Goal: Transaction & Acquisition: Purchase product/service

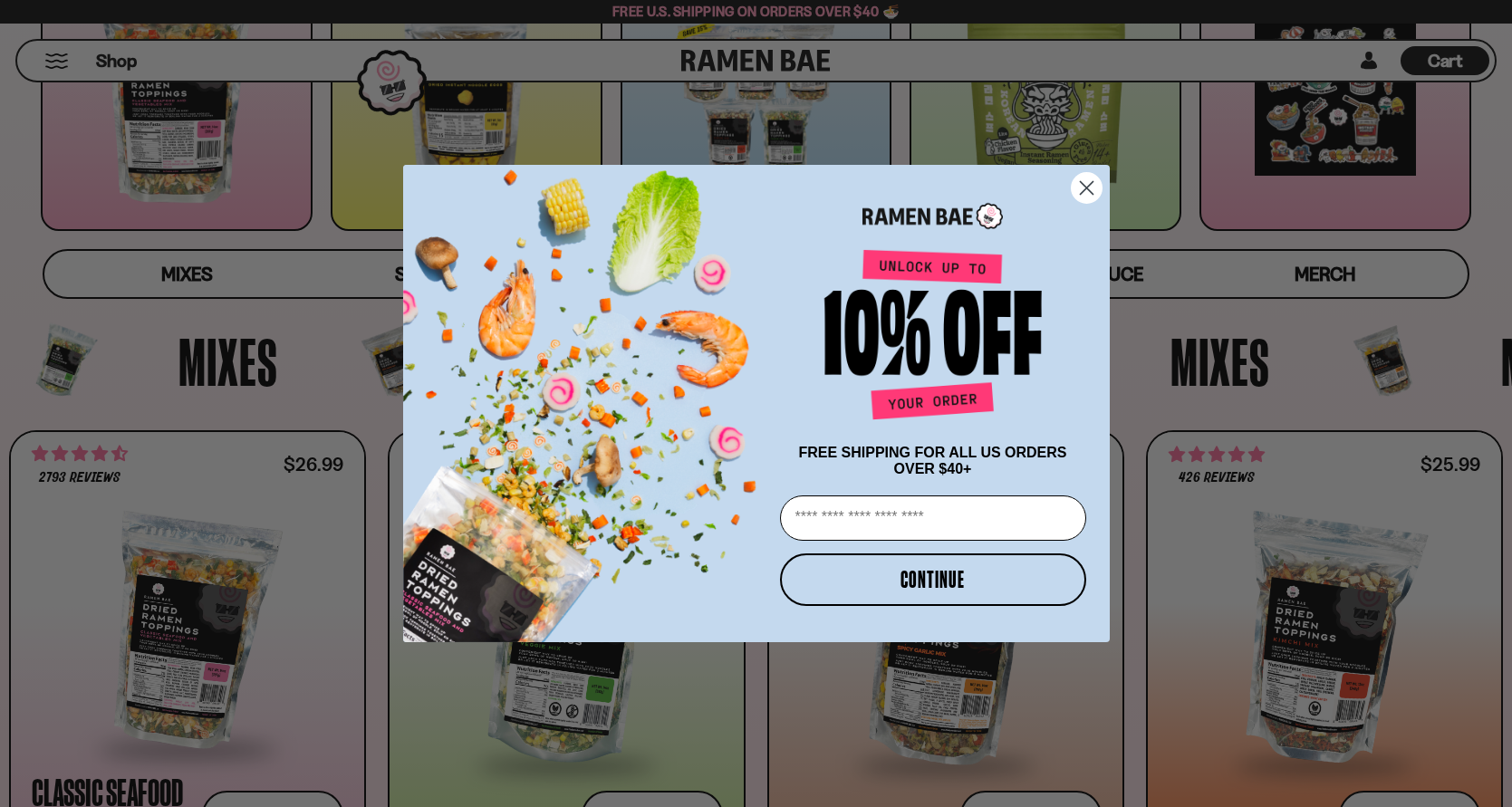
scroll to position [549, 0]
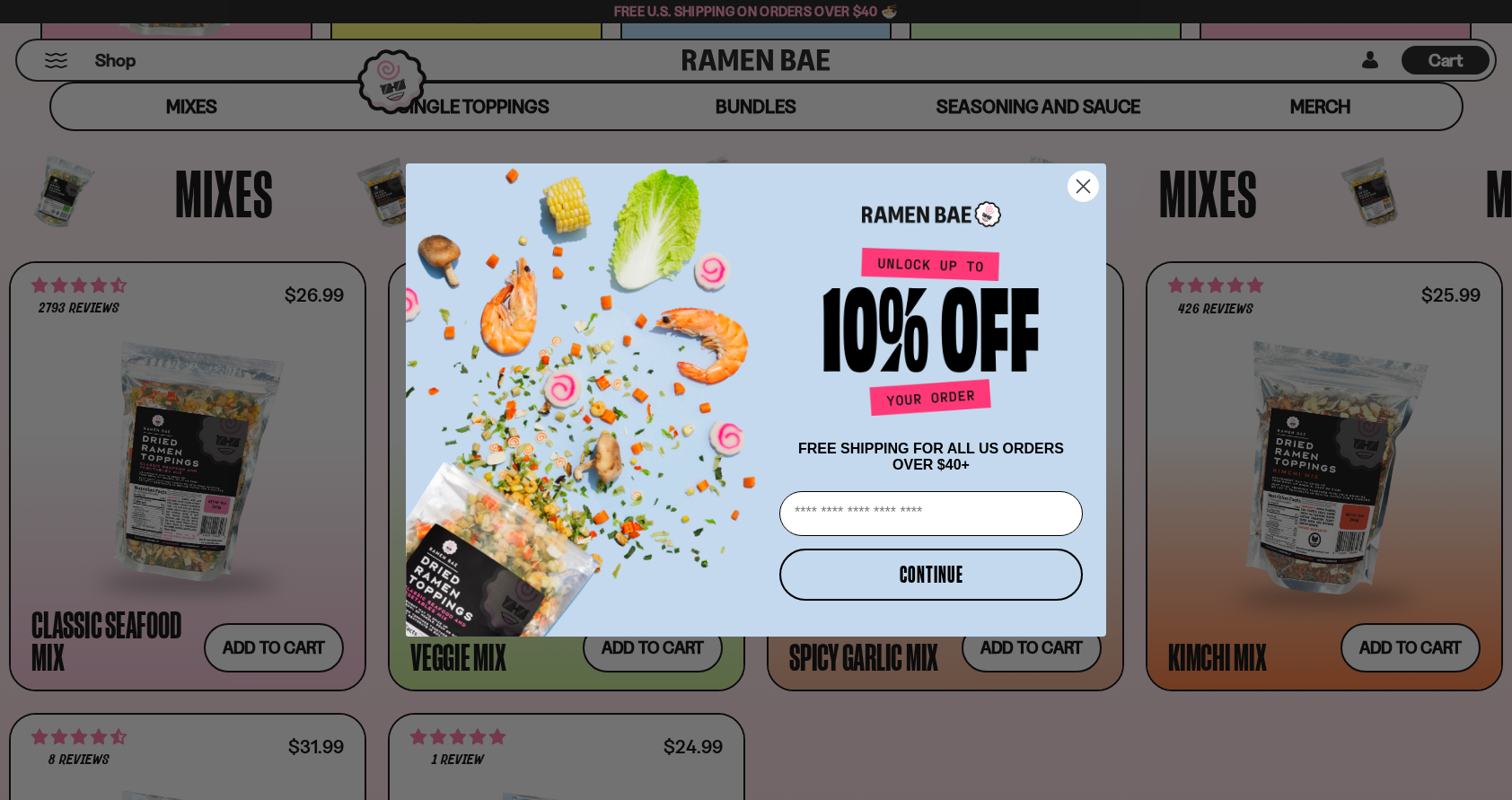
click at [1106, 181] on form "FREE SHIPPING FOR ALL US ORDERS OVER $40+ Email CONTINUE ******" at bounding box center [756, 400] width 700 height 473
click at [1093, 182] on circle "Close dialog" at bounding box center [1083, 186] width 30 height 30
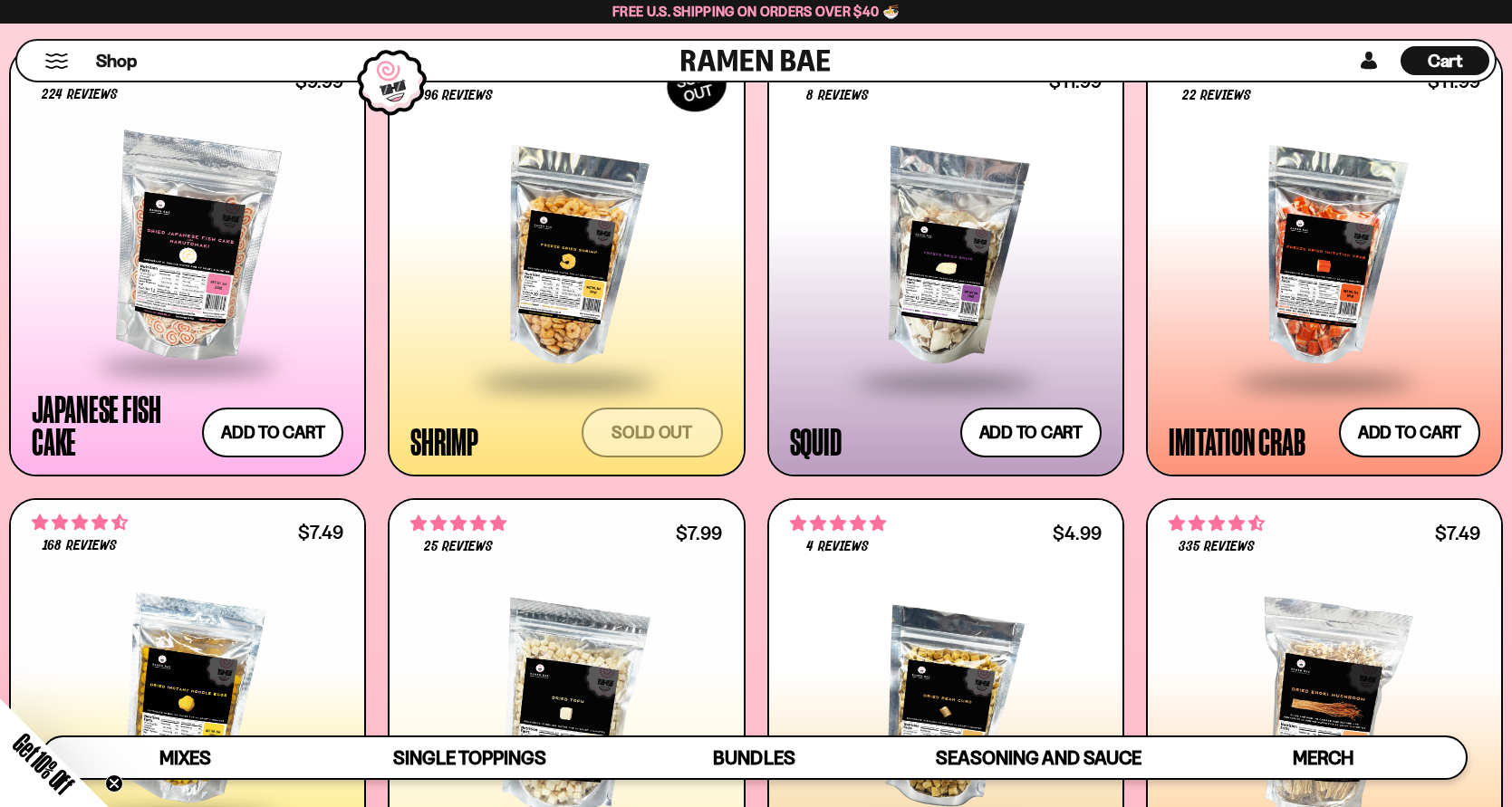
scroll to position [1796, 0]
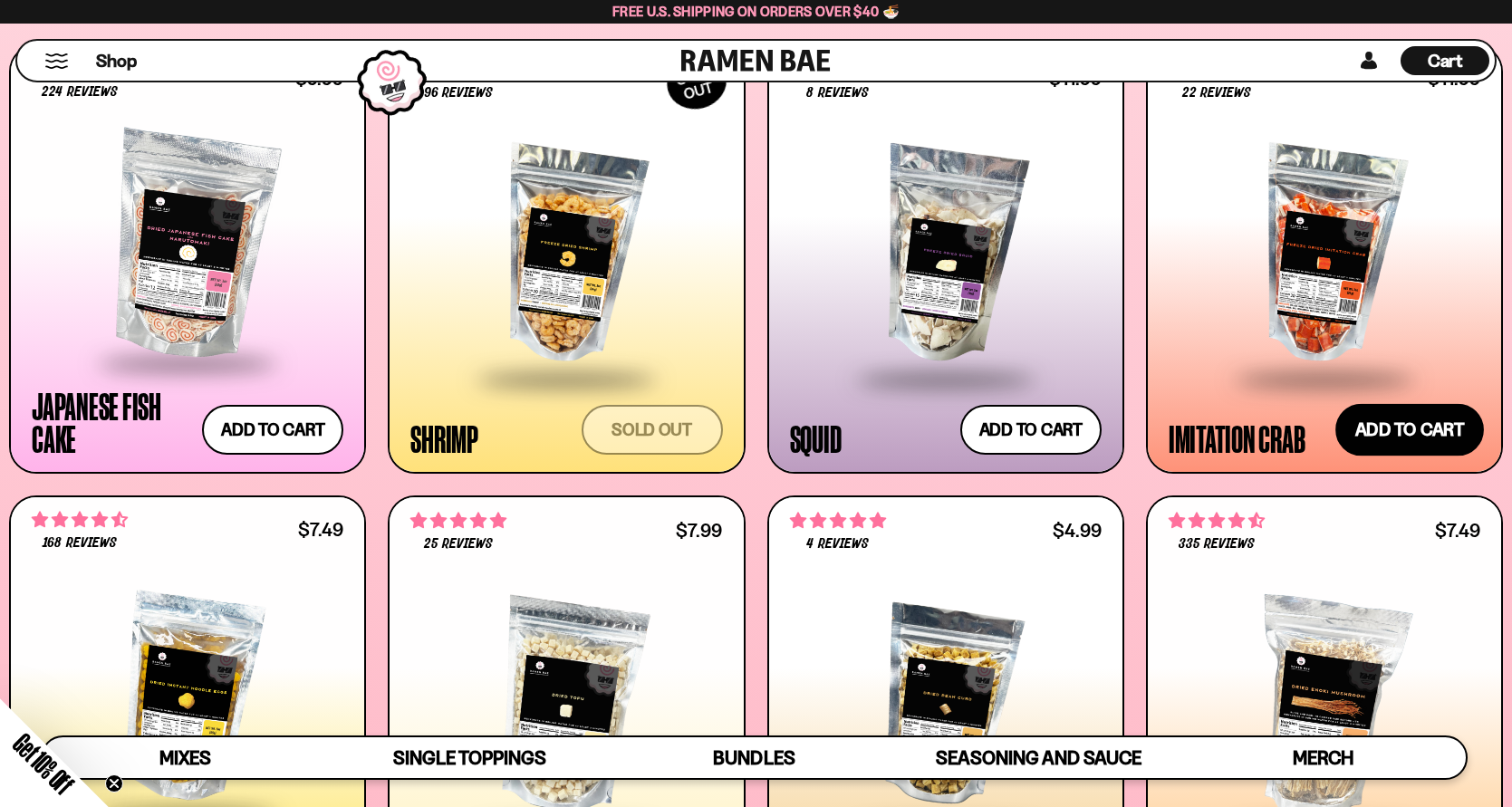
click at [1422, 431] on button "Add to cart Add — Regular price $11.99 Regular price Sale price $11.99 Unit pri…" at bounding box center [1410, 431] width 149 height 53
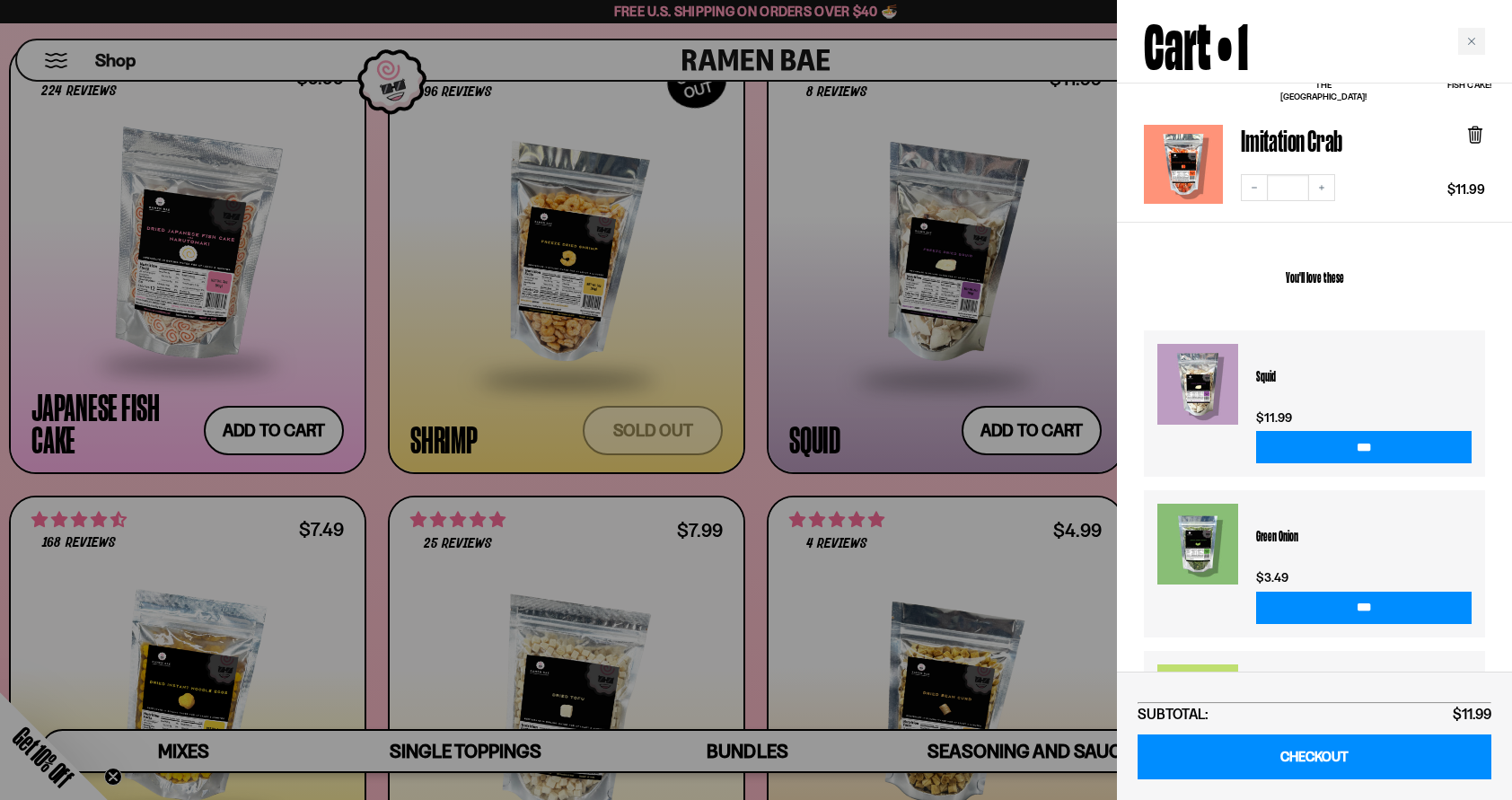
scroll to position [0, 0]
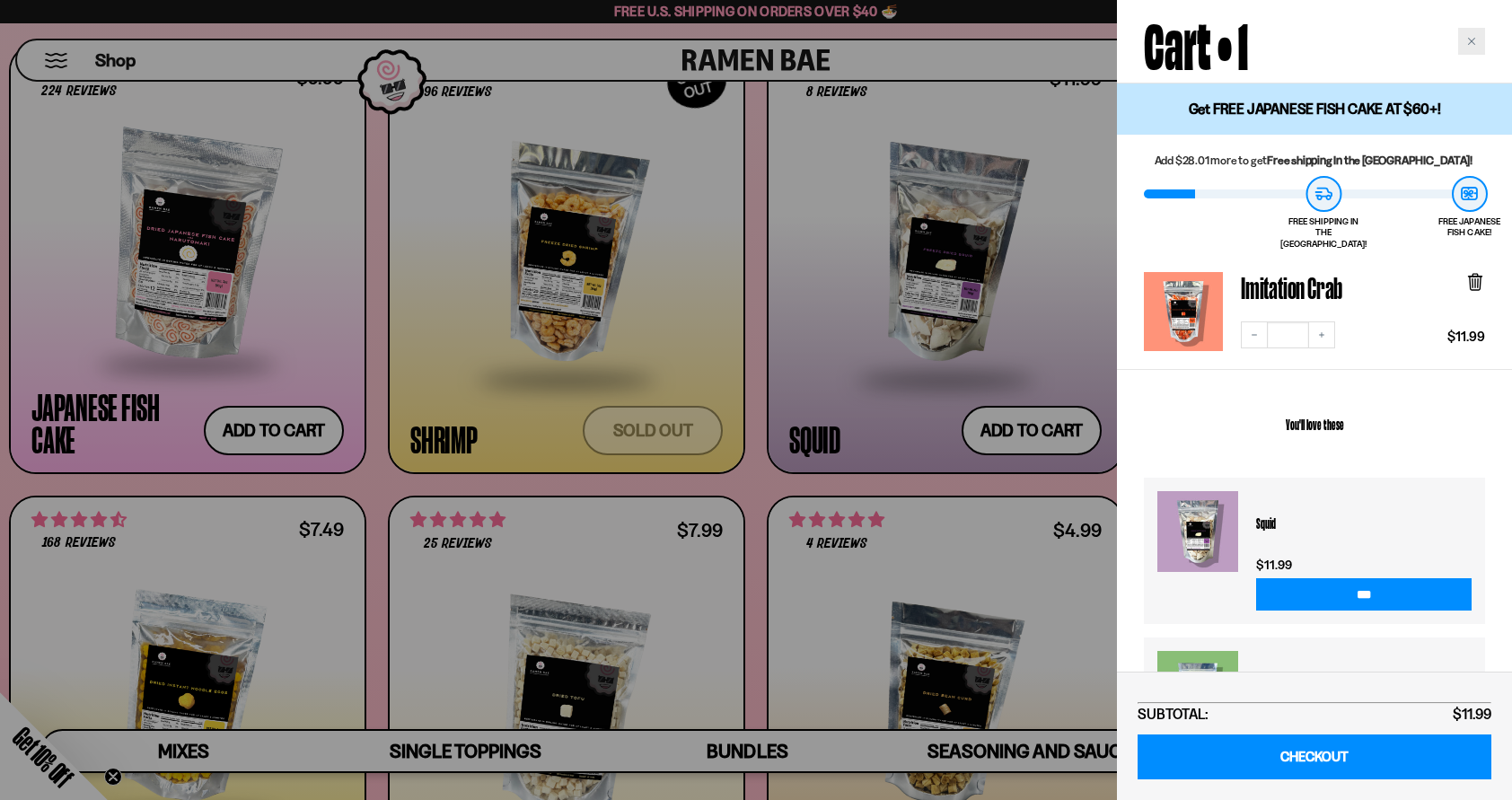
click at [1474, 39] on icon "Close cart" at bounding box center [1472, 41] width 9 height 9
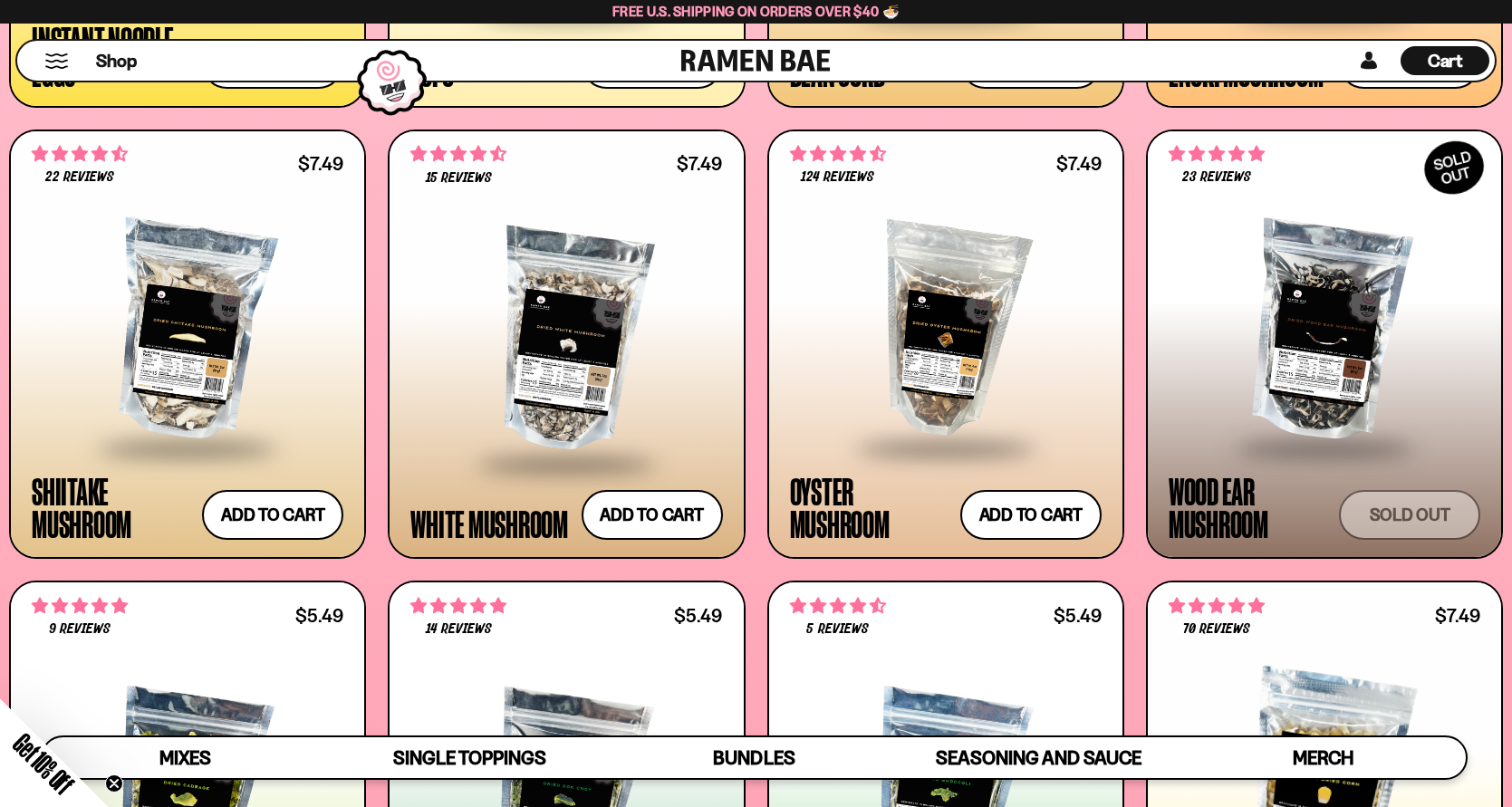
scroll to position [2679, 0]
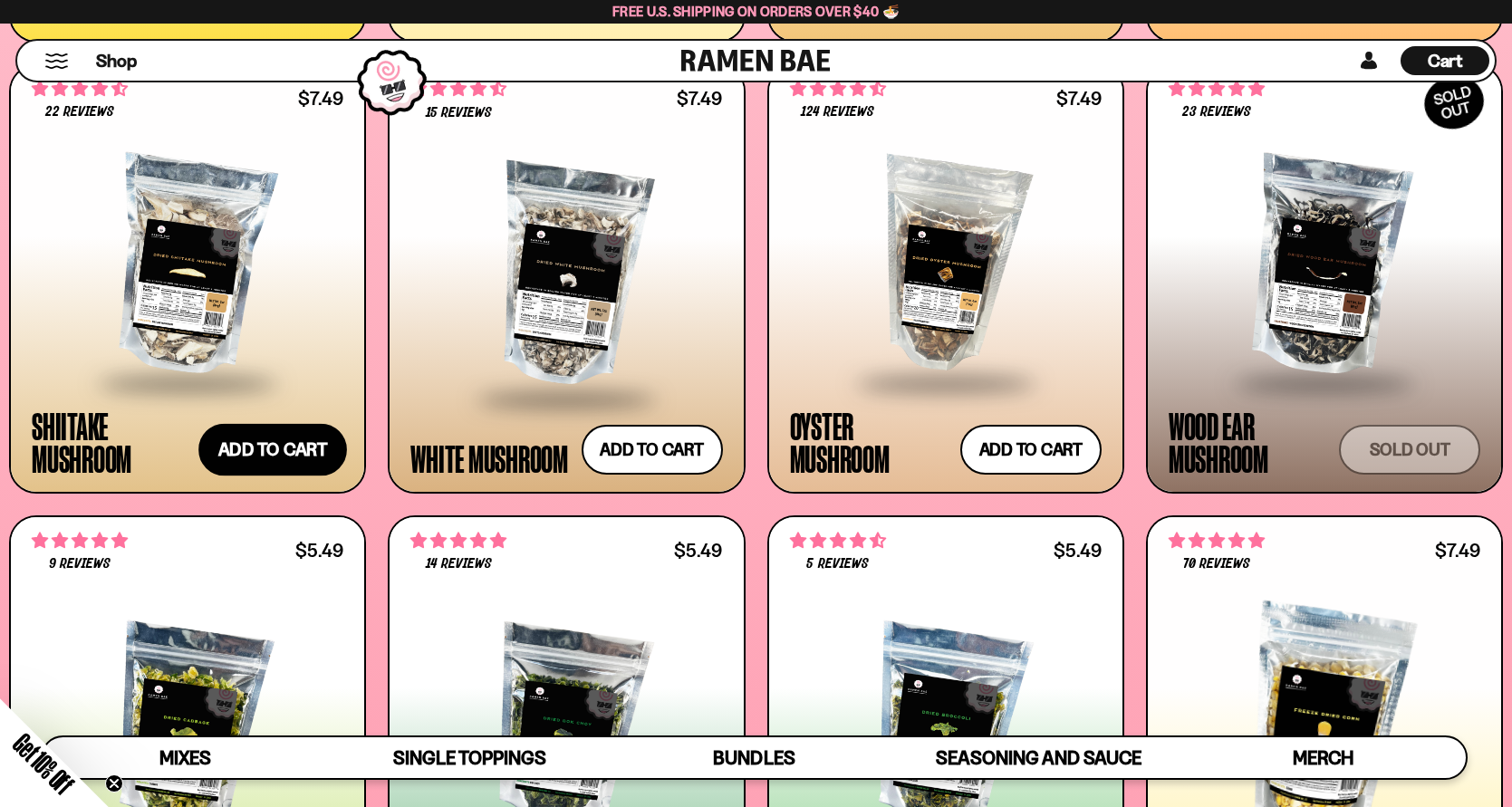
click at [314, 444] on button "Add to cart Add — Regular price $7.49 Regular price Sale price $7.49 Unit price…" at bounding box center [273, 450] width 149 height 53
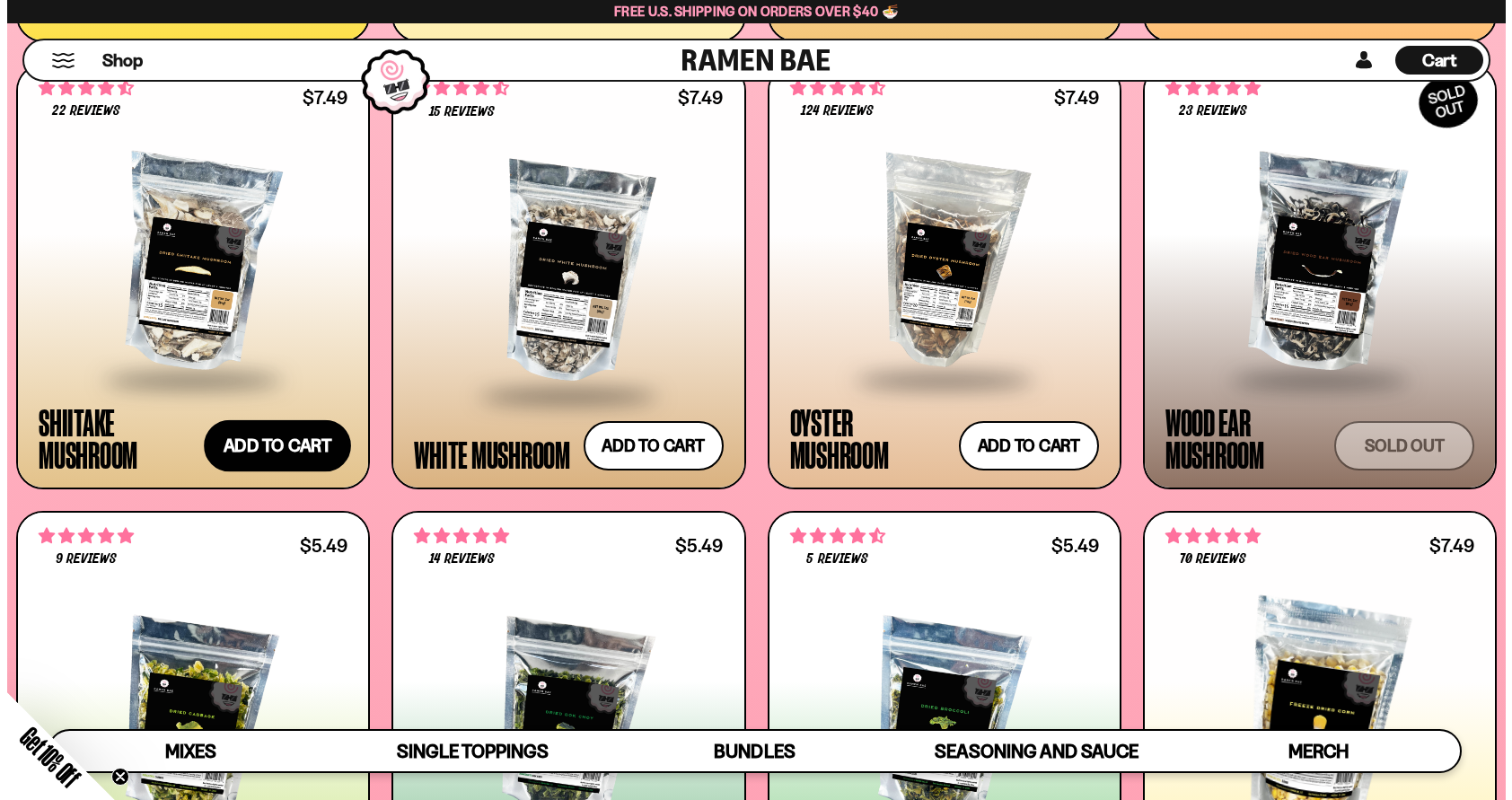
scroll to position [2671, 0]
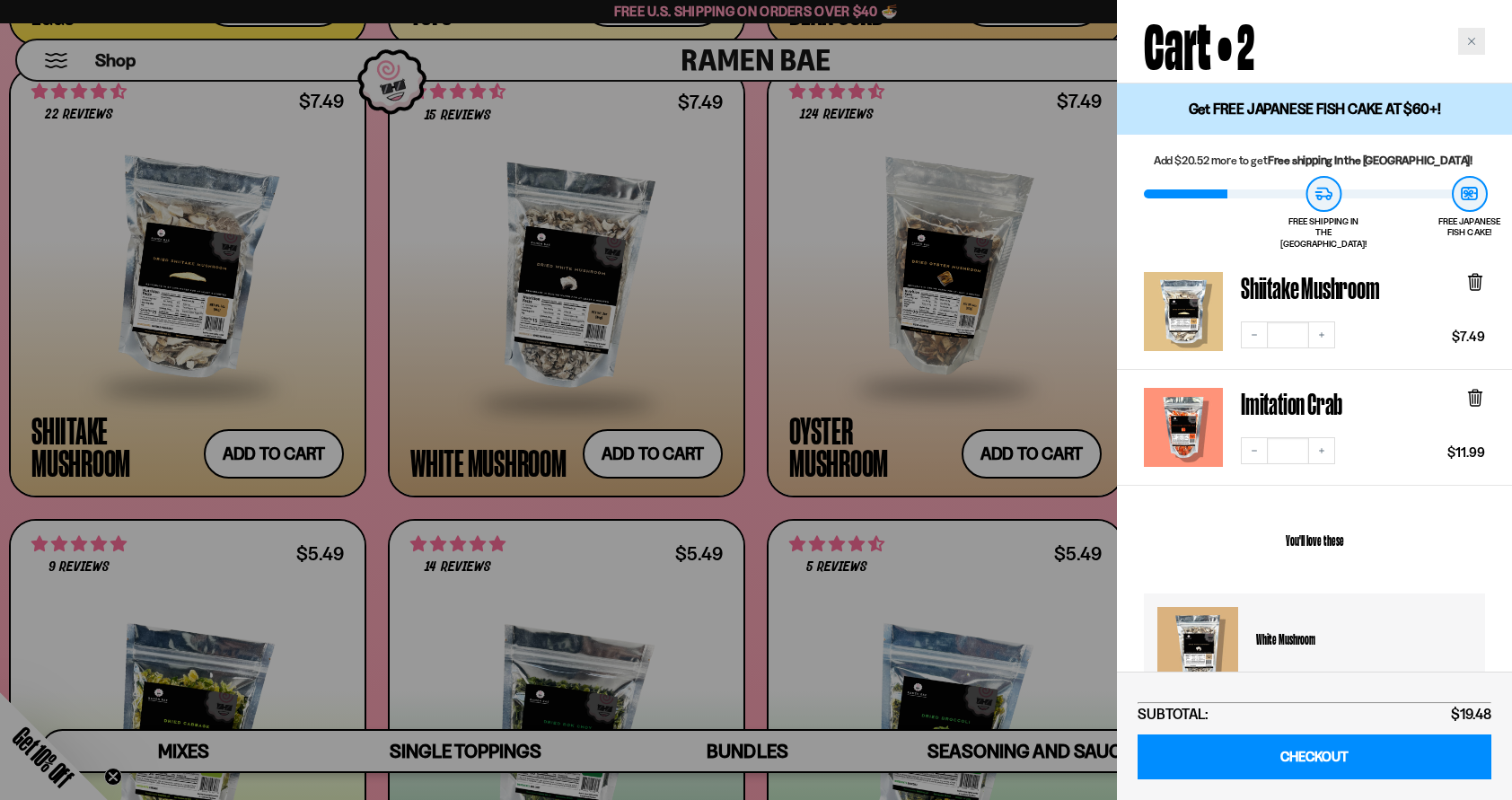
click at [1474, 42] on icon "Close cart" at bounding box center [1472, 41] width 9 height 9
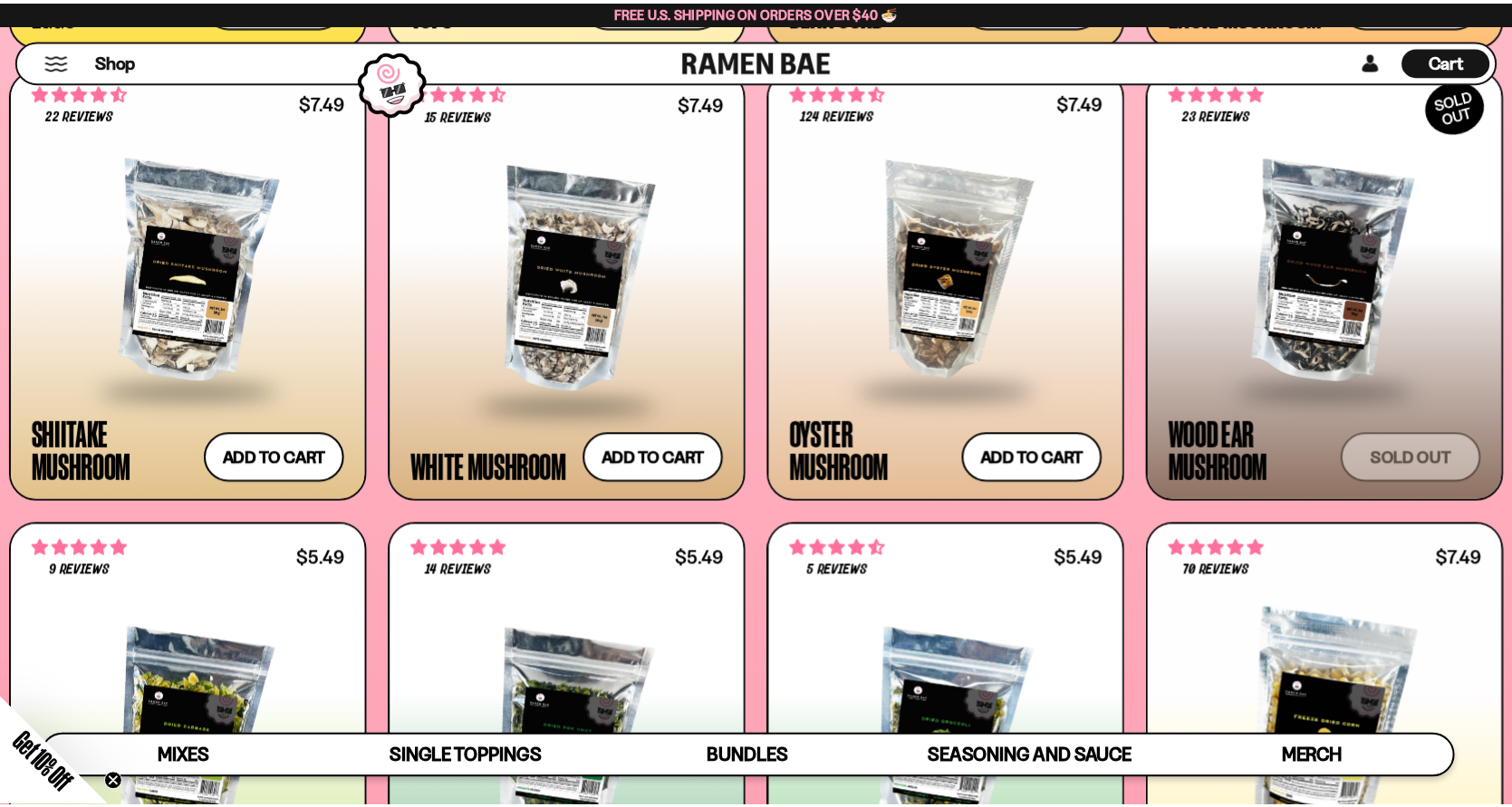
scroll to position [2680, 0]
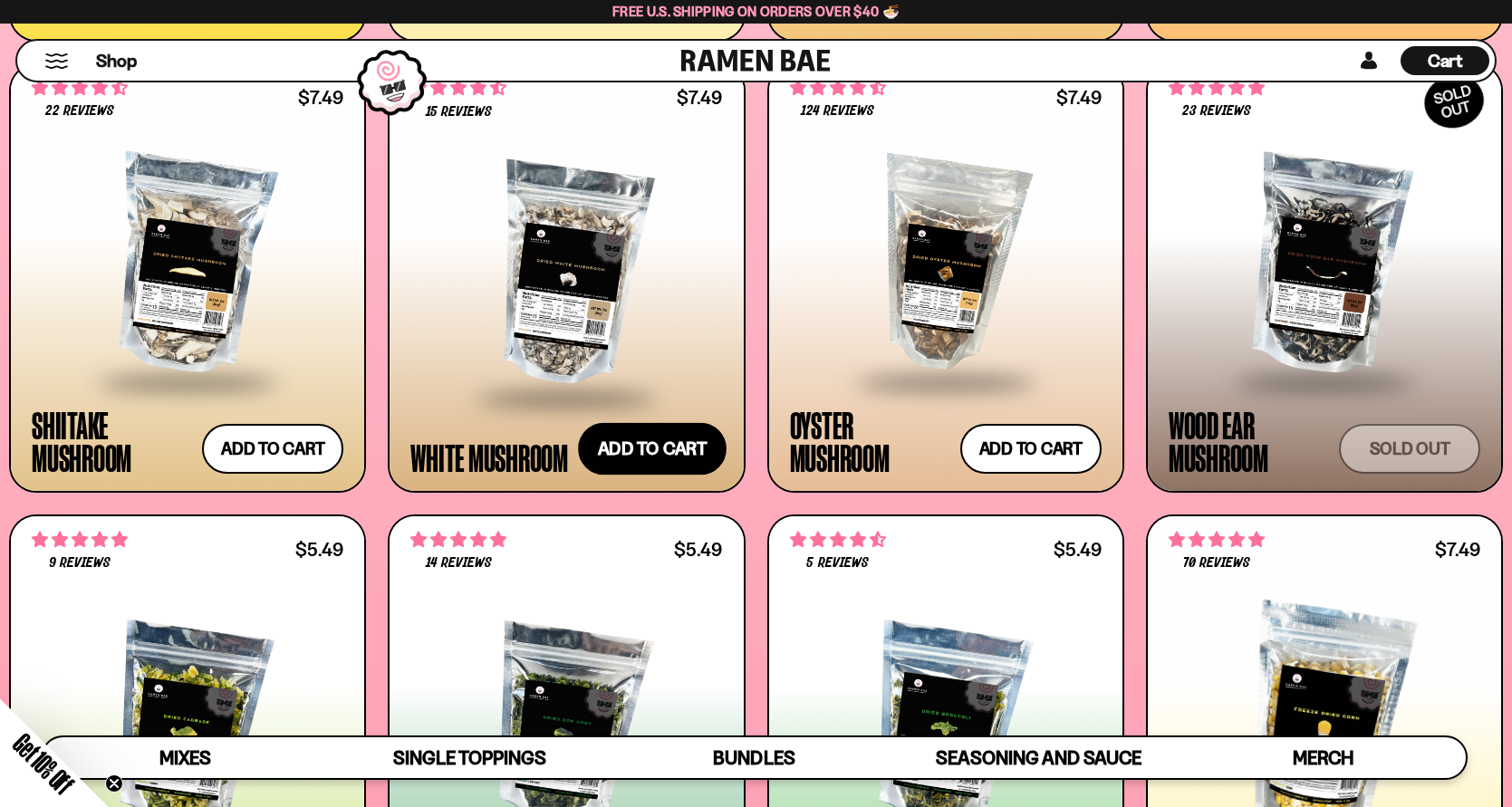
click at [705, 449] on button "Add to cart Add — Regular price $7.49 Regular price Sale price $7.49 Unit price…" at bounding box center [652, 449] width 149 height 53
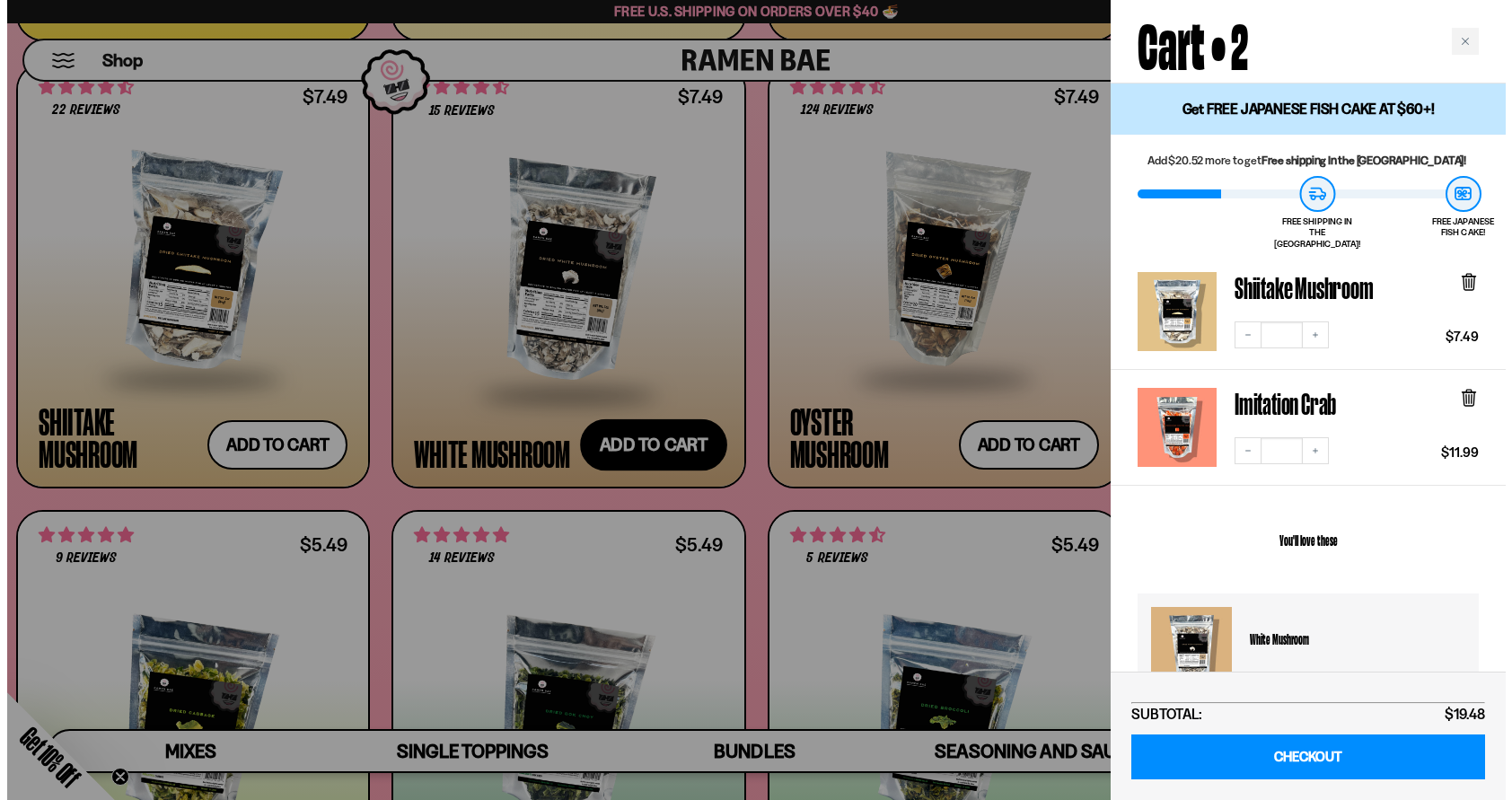
scroll to position [2672, 0]
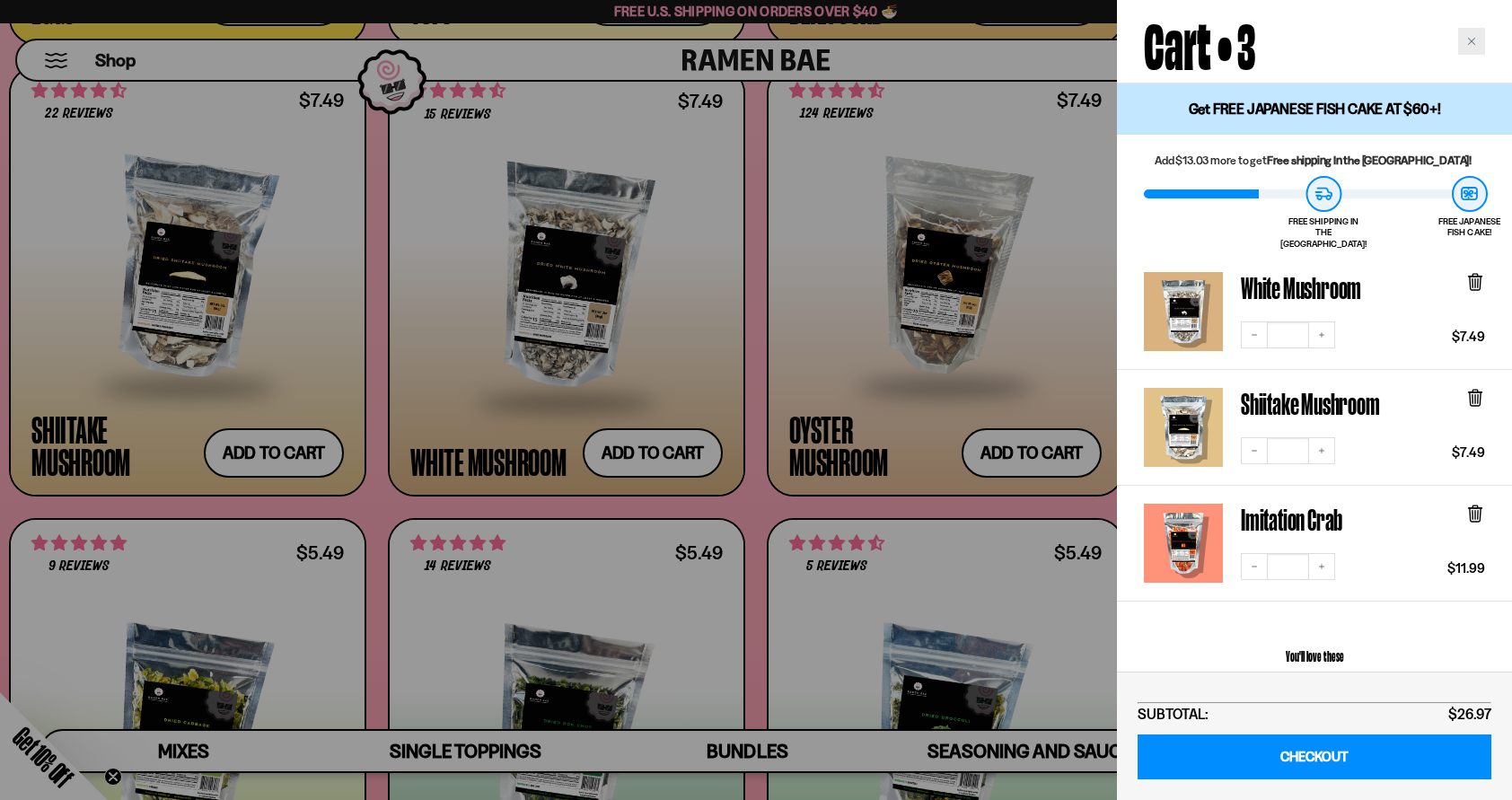
click at [1477, 42] on div "Close cart" at bounding box center [1472, 41] width 27 height 27
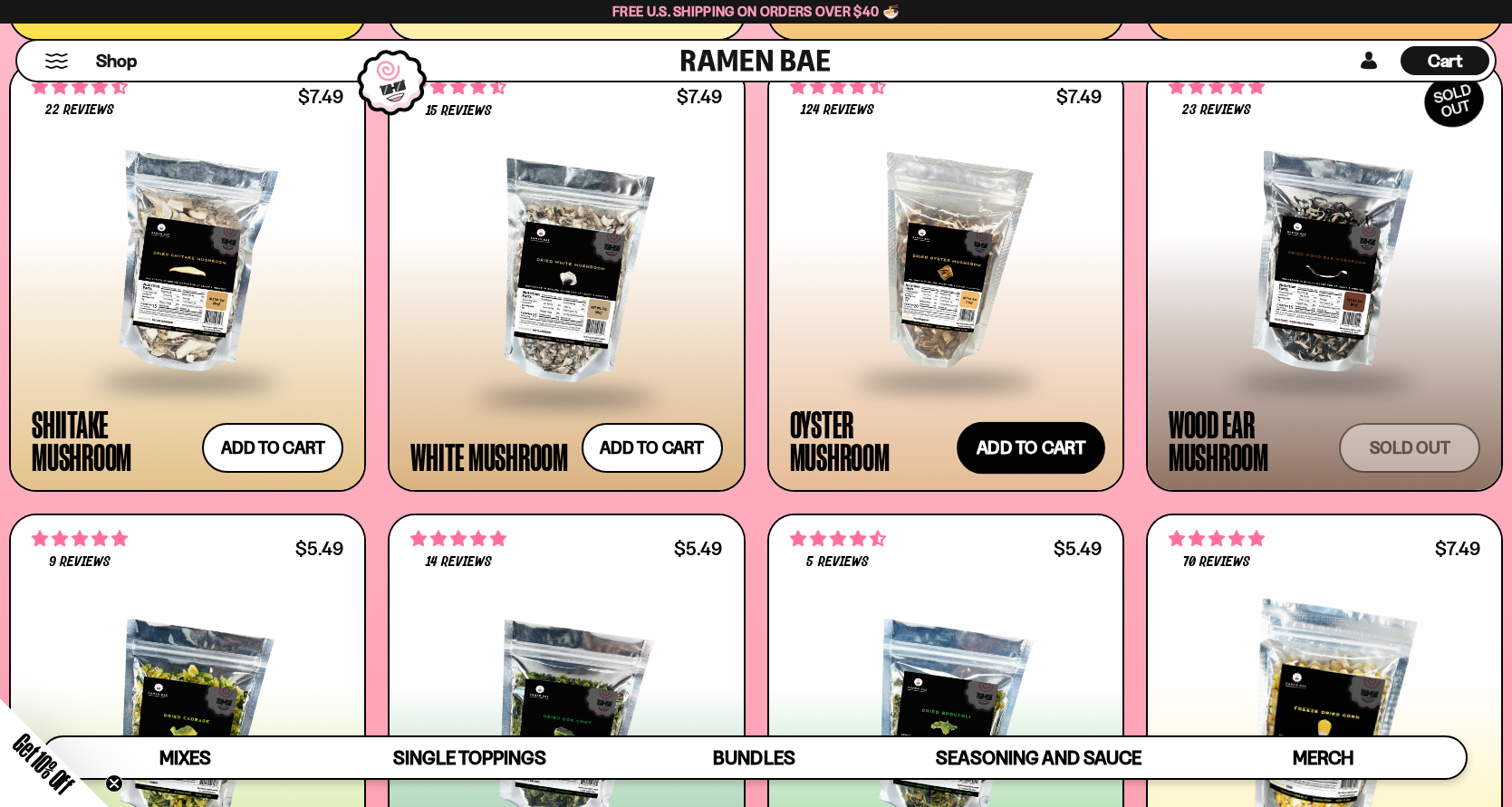
click at [971, 450] on button "Add to cart Add — Regular price $7.49 Regular price Sale price $7.49 Unit price…" at bounding box center [1031, 448] width 149 height 53
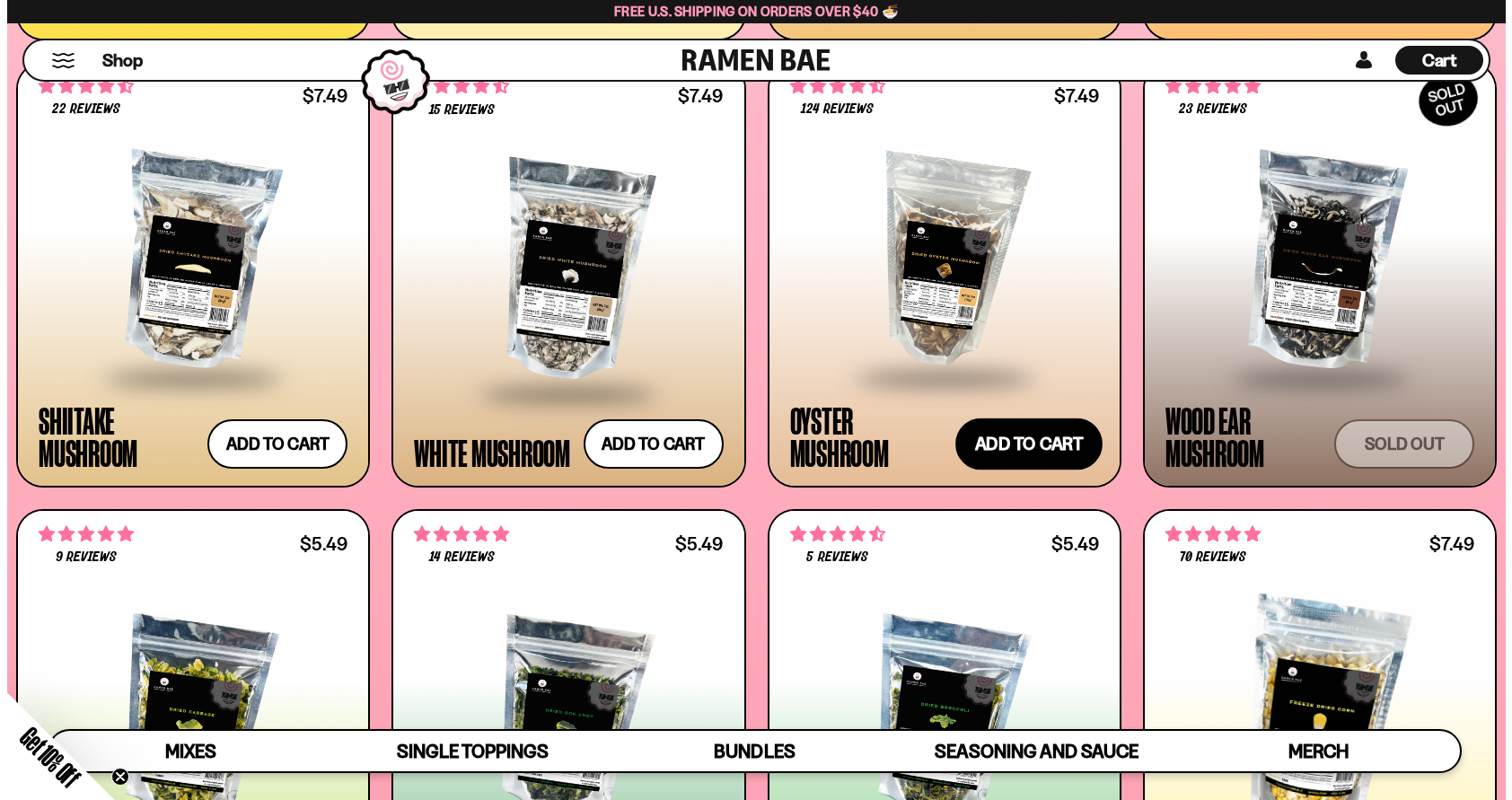
scroll to position [2673, 0]
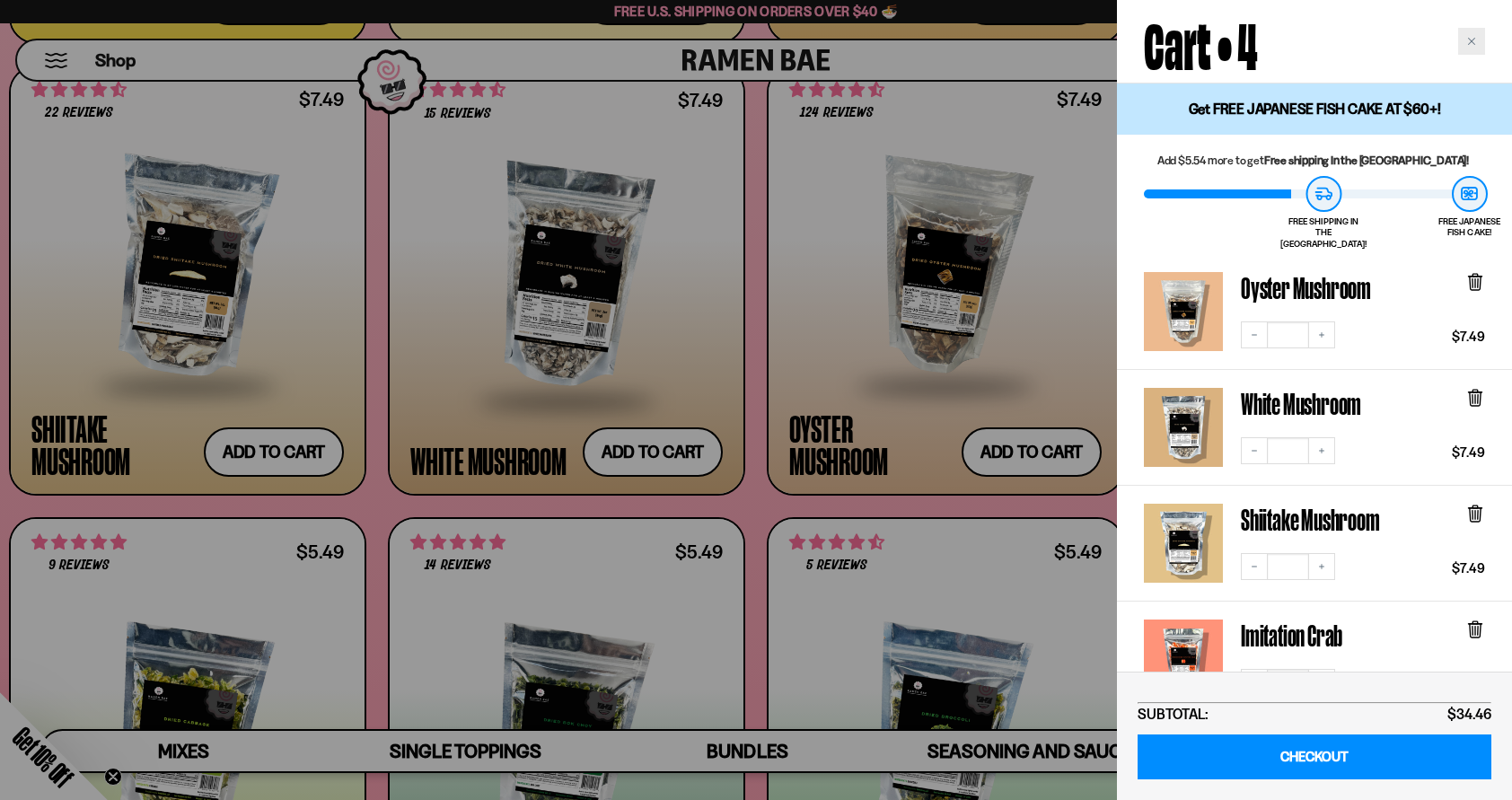
click at [1481, 43] on div "Close cart" at bounding box center [1472, 41] width 27 height 27
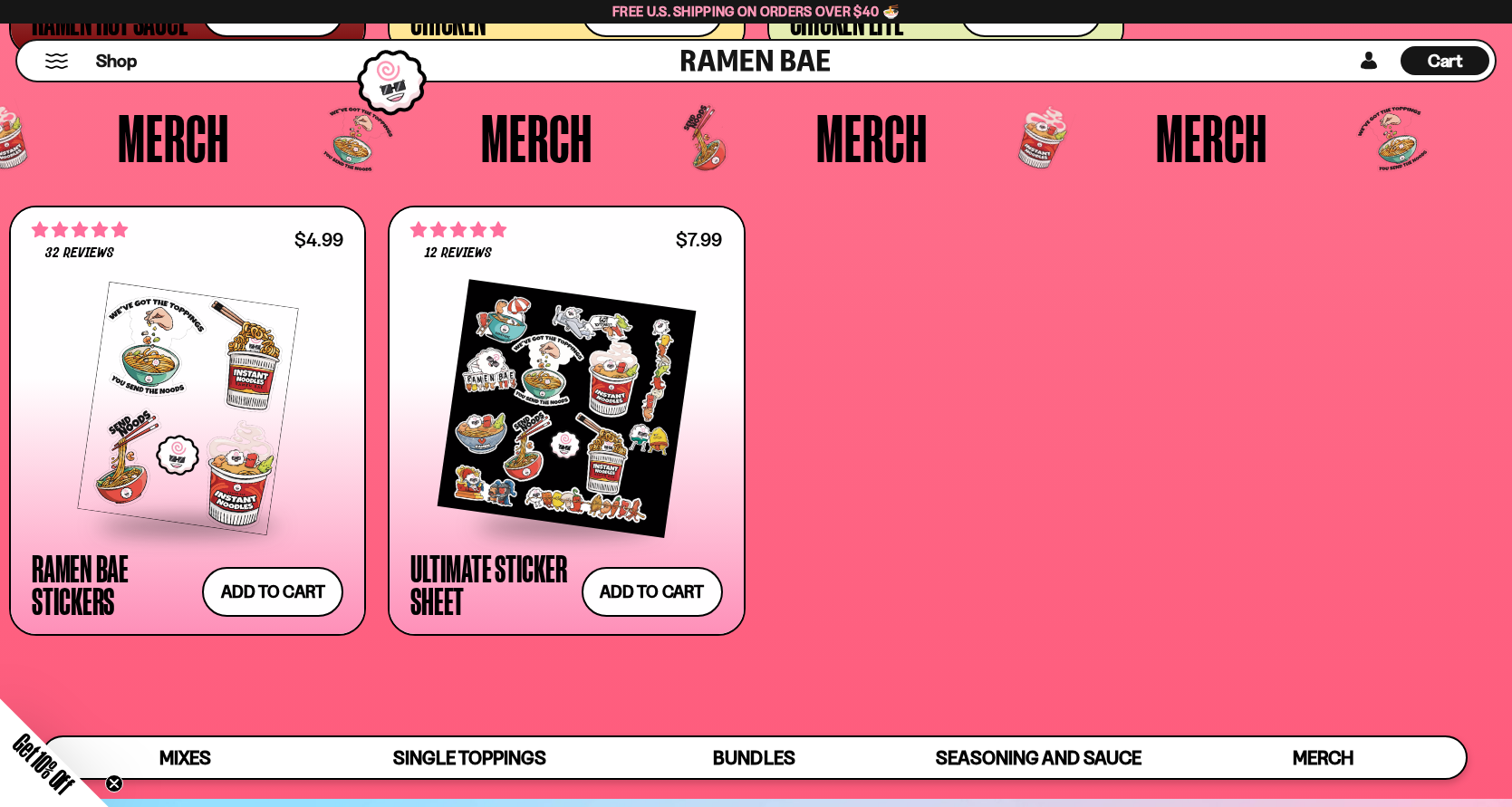
scroll to position [4795, 0]
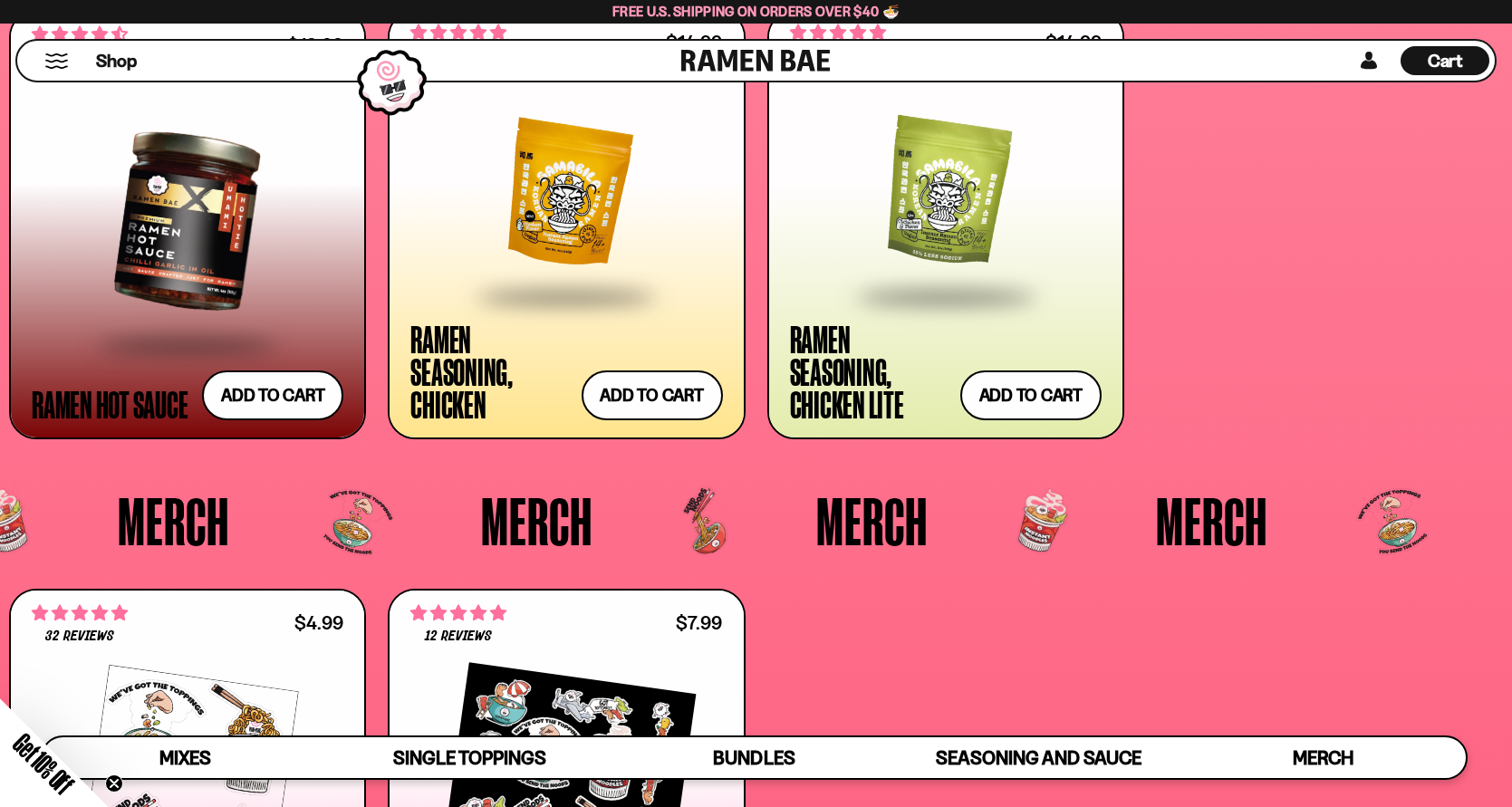
click at [1447, 70] on span "Cart" at bounding box center [1445, 61] width 35 height 22
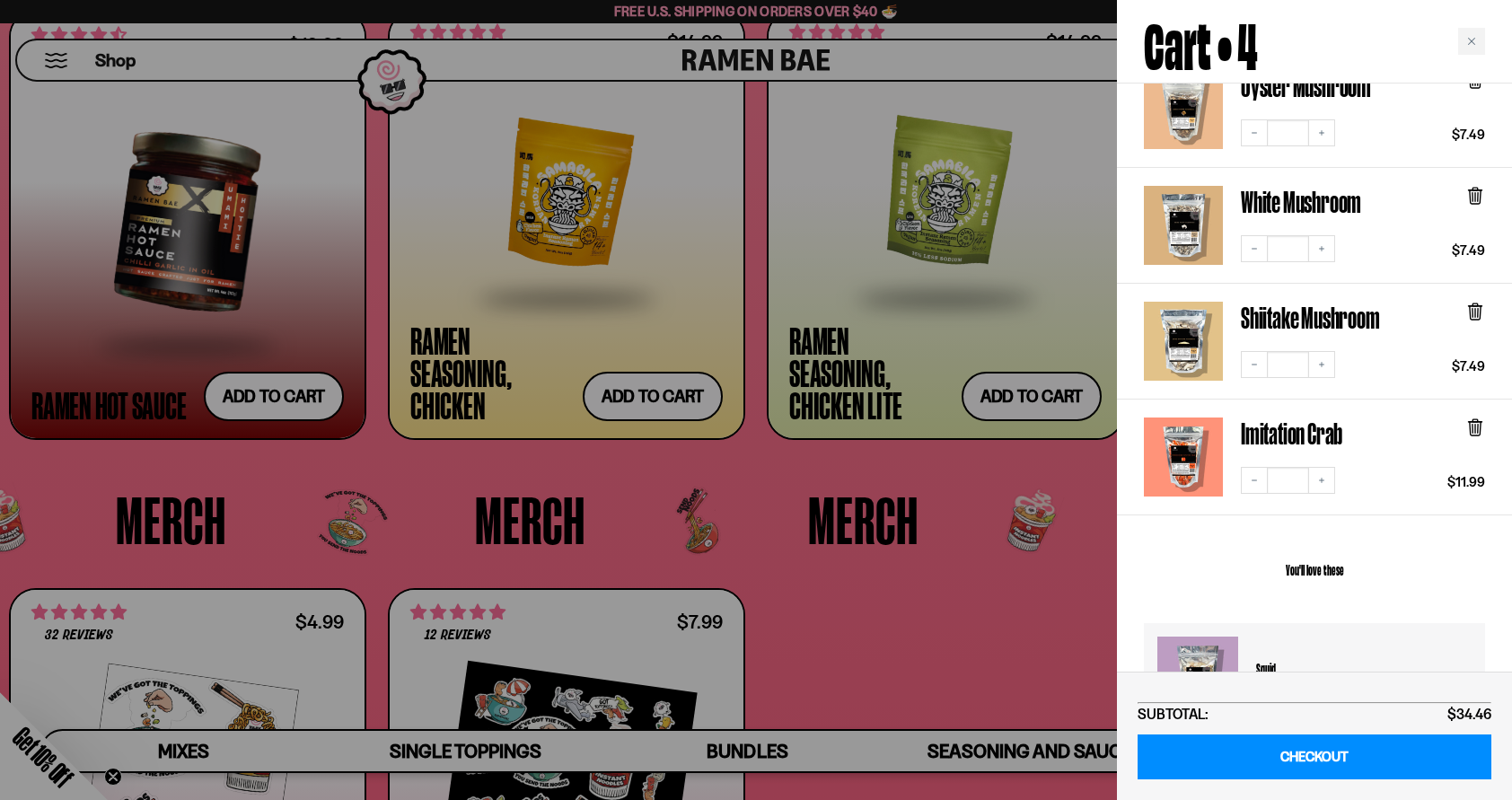
scroll to position [0, 0]
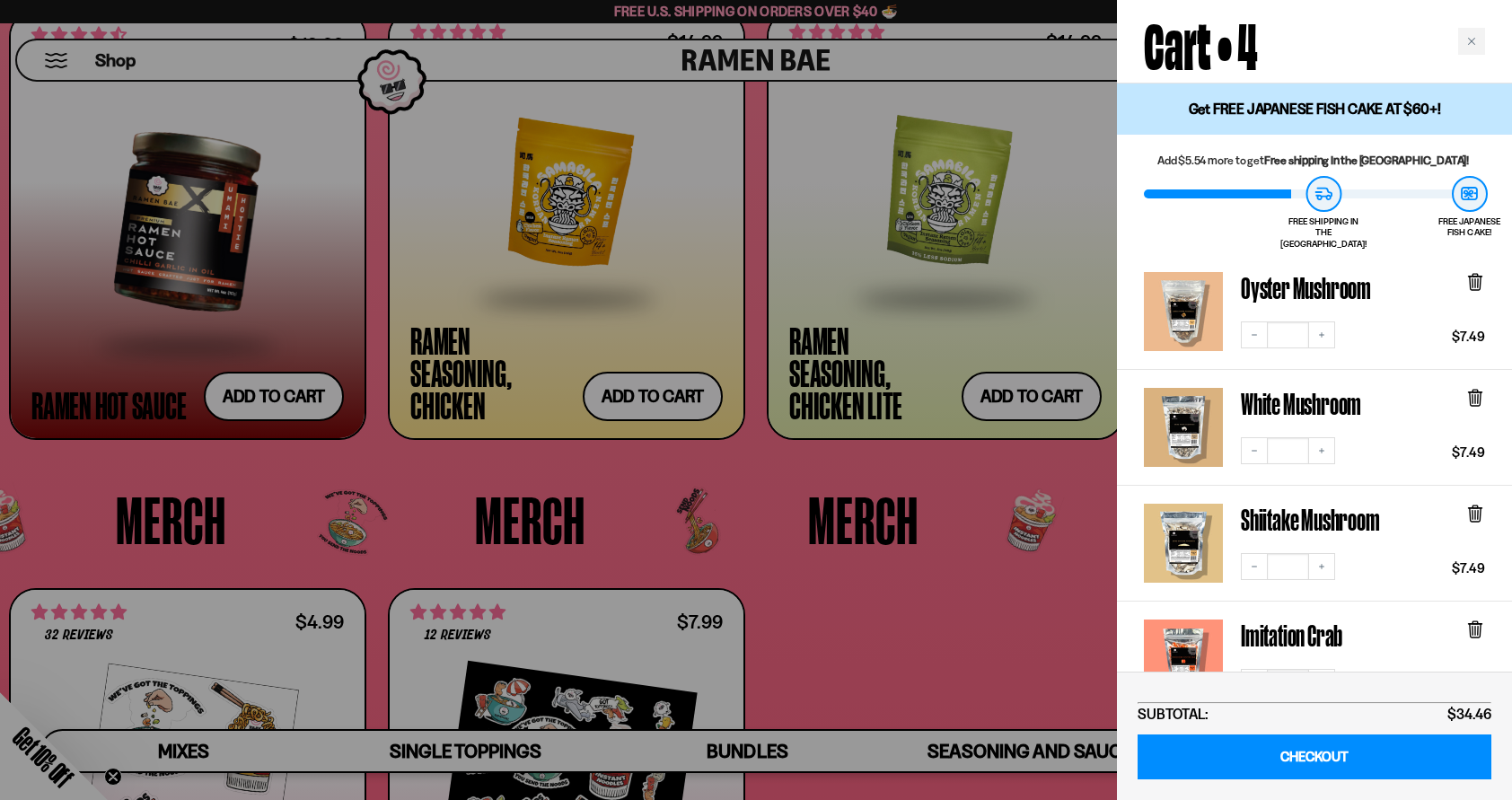
click at [1498, 53] on div "Cart • 4" at bounding box center [1315, 41] width 396 height 84
click at [1478, 58] on div "Cart • 4" at bounding box center [1315, 41] width 396 height 84
click at [1474, 47] on div "Close cart" at bounding box center [1472, 41] width 27 height 27
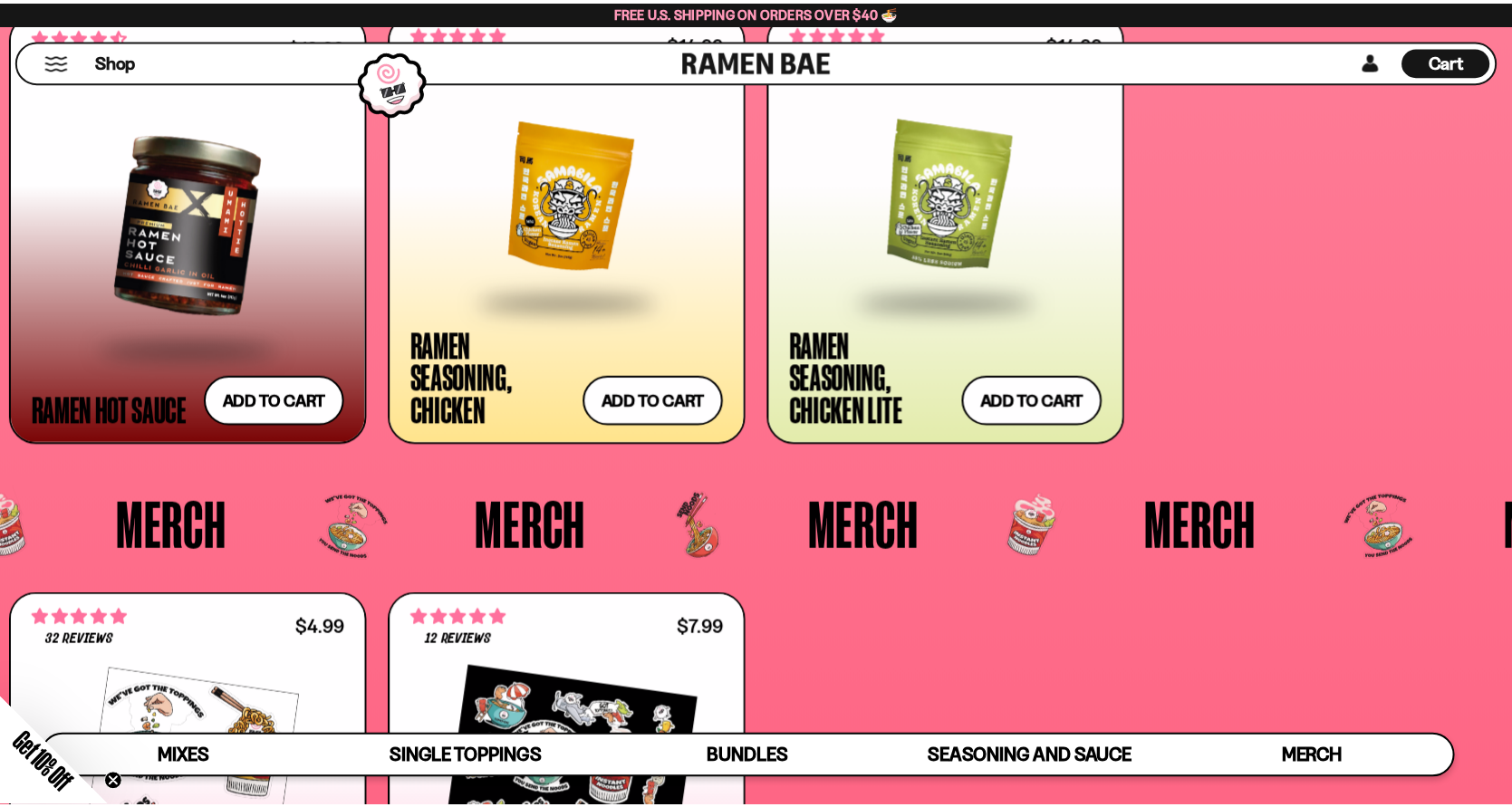
scroll to position [4795, 0]
